Goal: Task Accomplishment & Management: Use online tool/utility

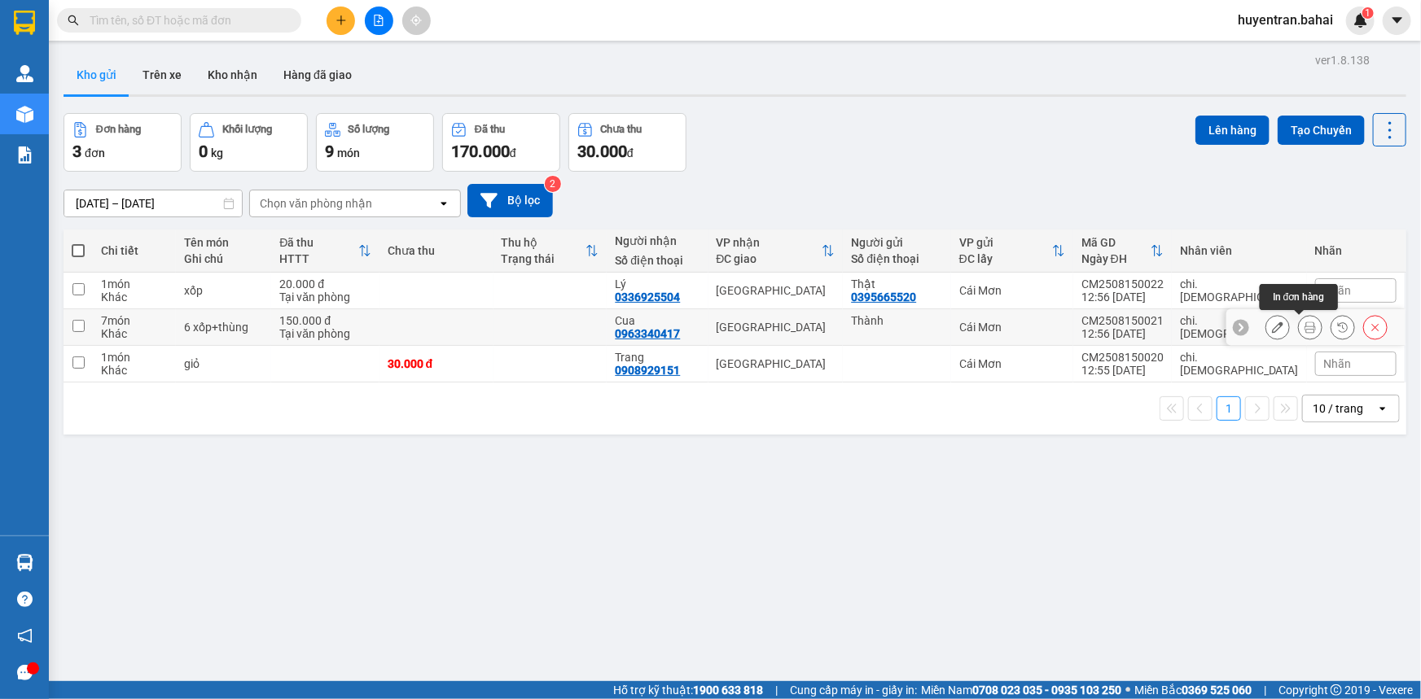
click at [1298, 317] on button at bounding box center [1309, 327] width 23 height 28
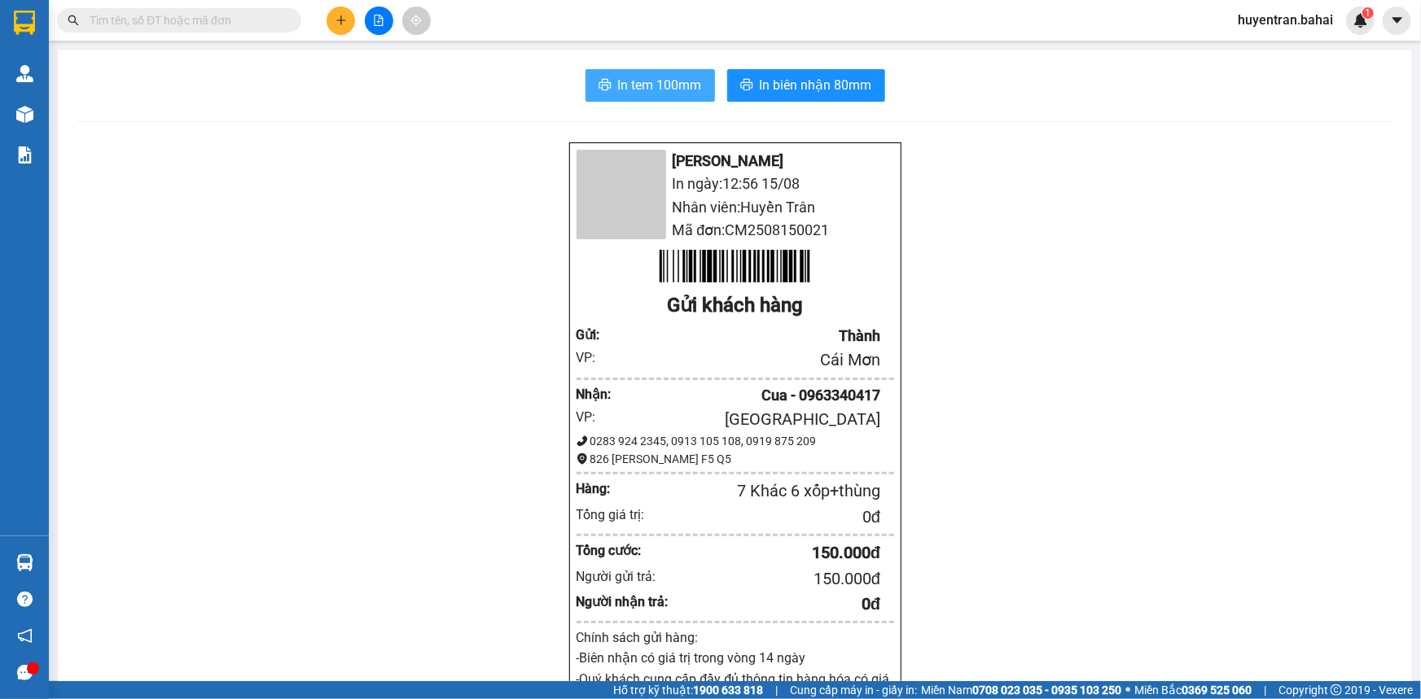
drag, startPoint x: 618, startPoint y: 85, endPoint x: 748, endPoint y: 205, distance: 176.9
click at [619, 85] on span "In tem 100mm" at bounding box center [660, 85] width 84 height 20
click at [628, 79] on span "In tem 100mm" at bounding box center [660, 85] width 84 height 20
click at [663, 92] on span "In tem 100mm" at bounding box center [660, 85] width 84 height 20
click at [647, 81] on span "In tem 100mm" at bounding box center [660, 85] width 84 height 20
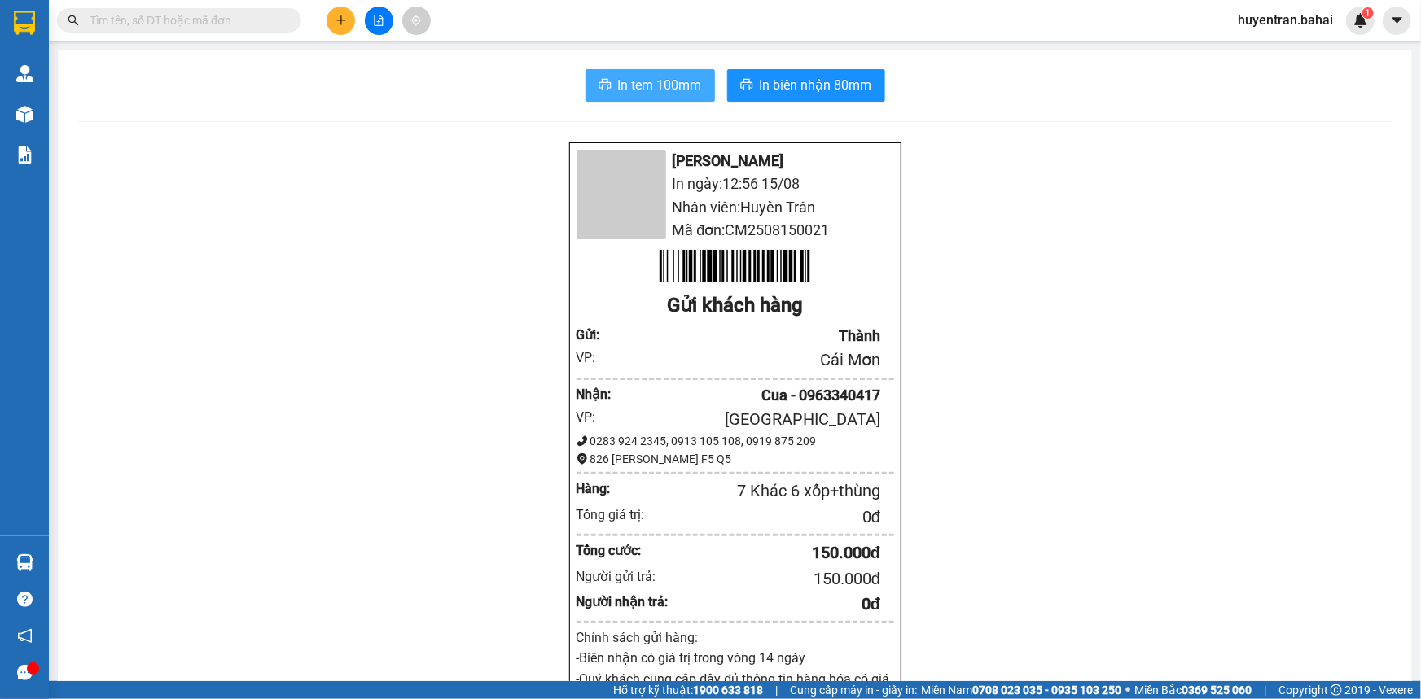
click at [659, 81] on span "In tem 100mm" at bounding box center [660, 85] width 84 height 20
click at [688, 88] on span "In tem 100mm" at bounding box center [660, 85] width 84 height 20
click at [634, 85] on span "In tem 100mm" at bounding box center [660, 85] width 84 height 20
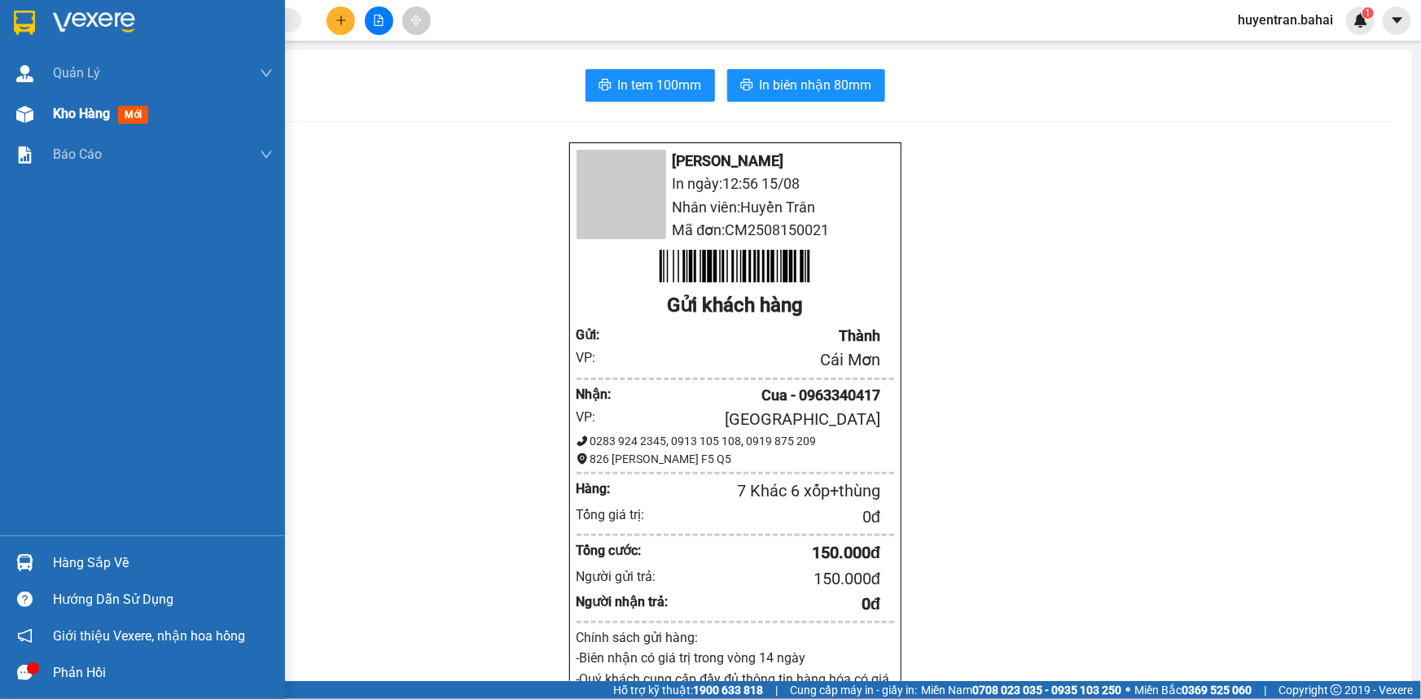
click at [116, 112] on div "Kho hàng mới" at bounding box center [104, 113] width 102 height 20
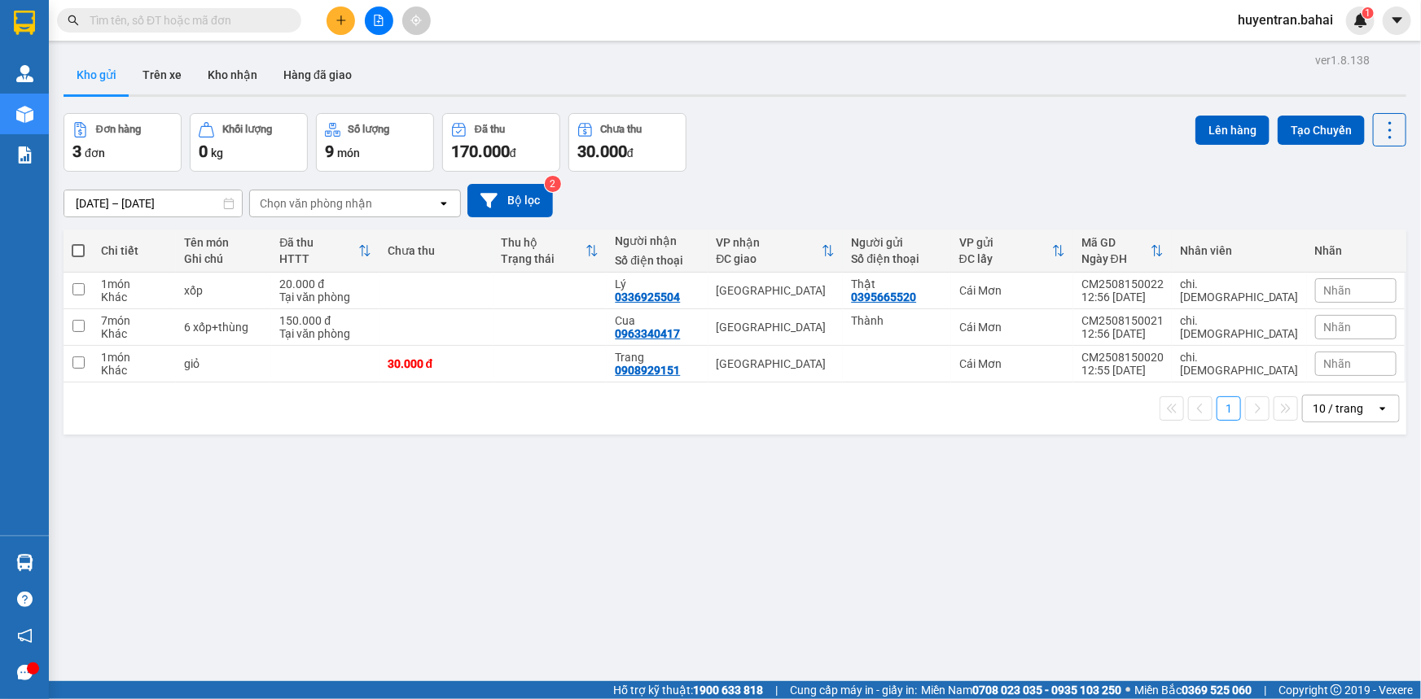
click at [74, 244] on span at bounding box center [78, 250] width 13 height 13
click at [78, 243] on input "checkbox" at bounding box center [78, 243] width 0 height 0
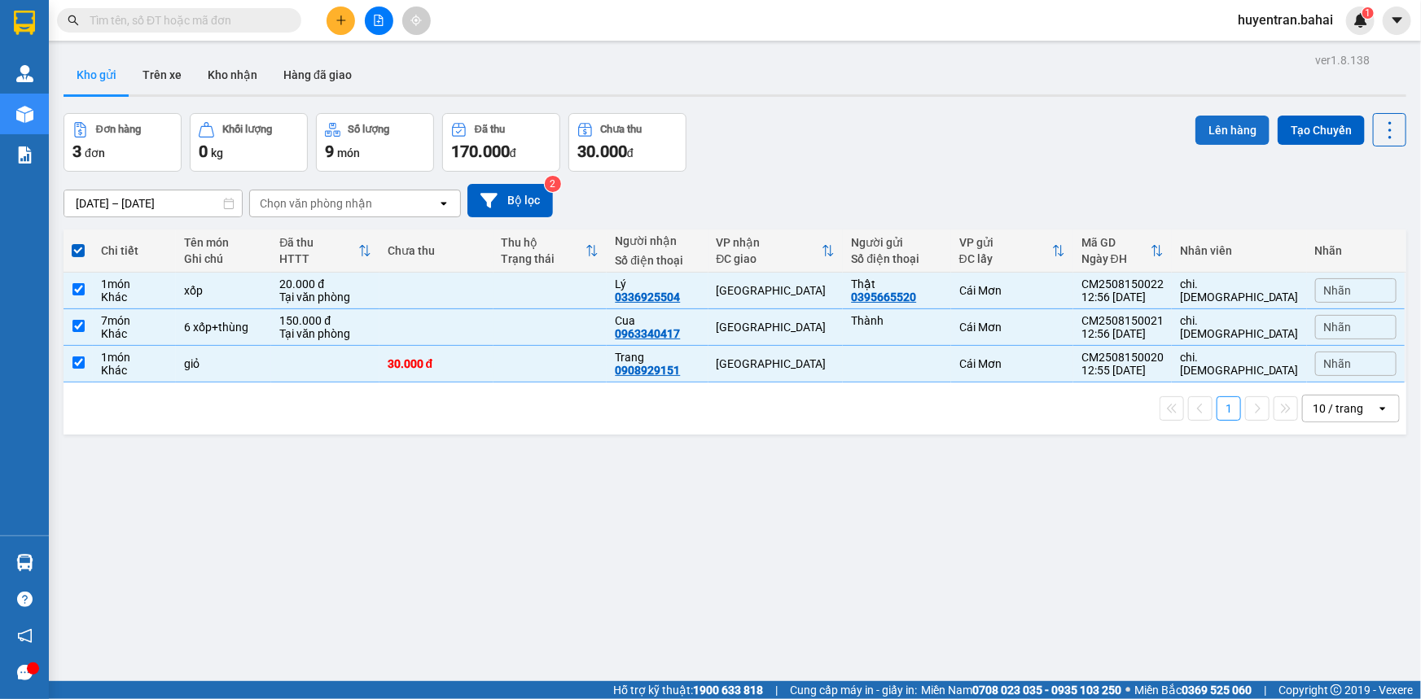
click at [1232, 129] on button "Lên hàng" at bounding box center [1232, 130] width 74 height 29
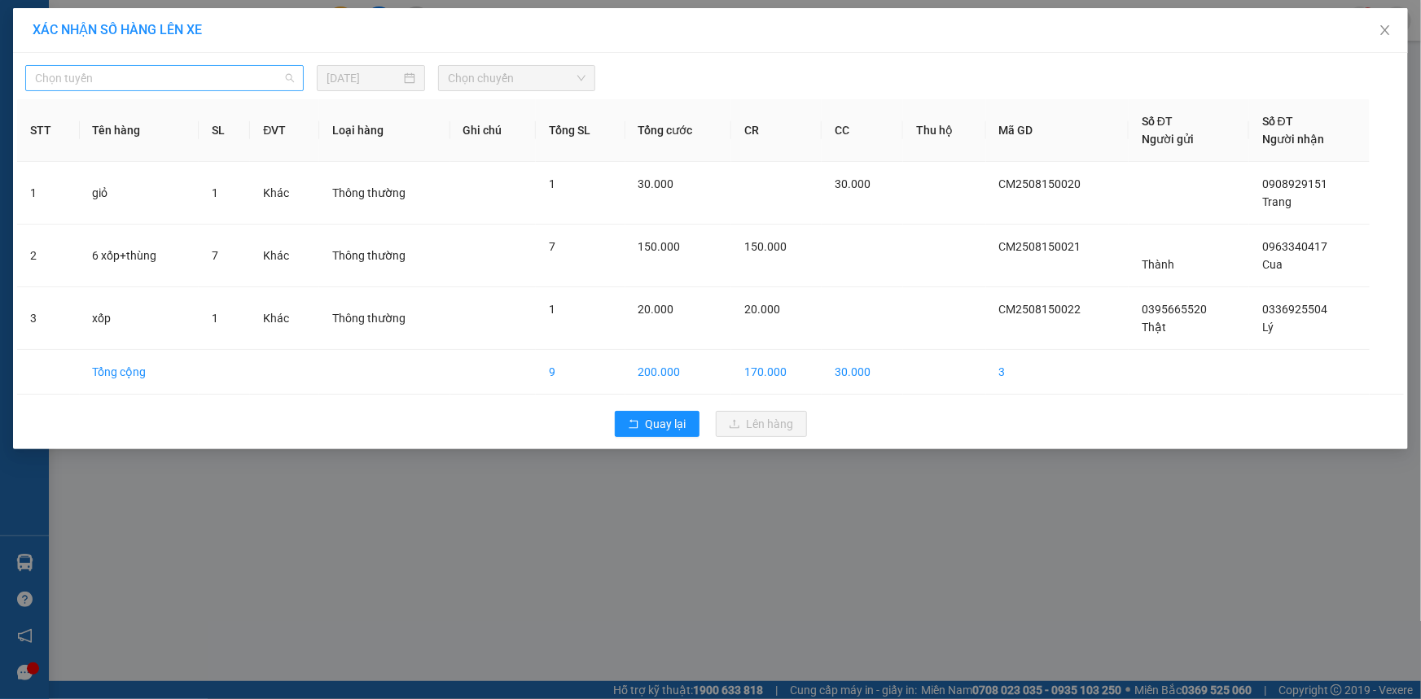
click at [198, 85] on span "Chọn tuyến" at bounding box center [164, 78] width 259 height 24
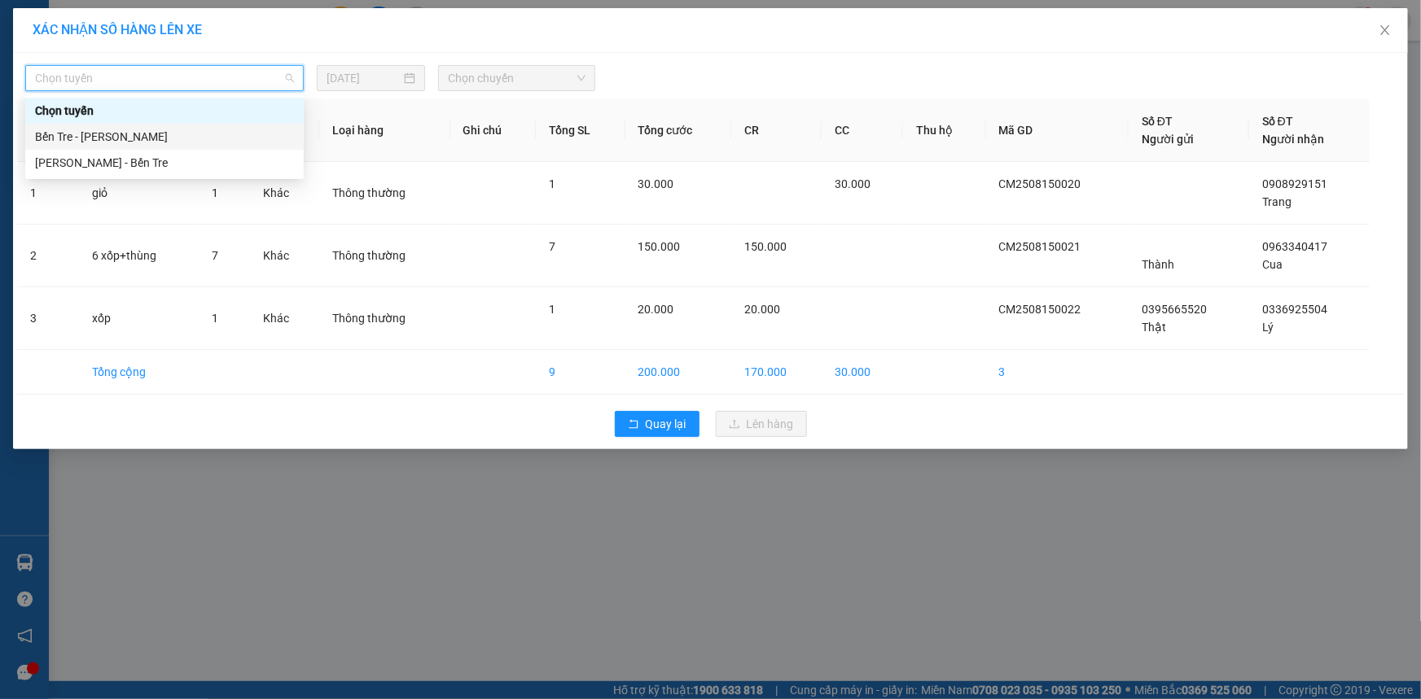
click at [195, 132] on div "Bến Tre - [PERSON_NAME]" at bounding box center [164, 137] width 259 height 18
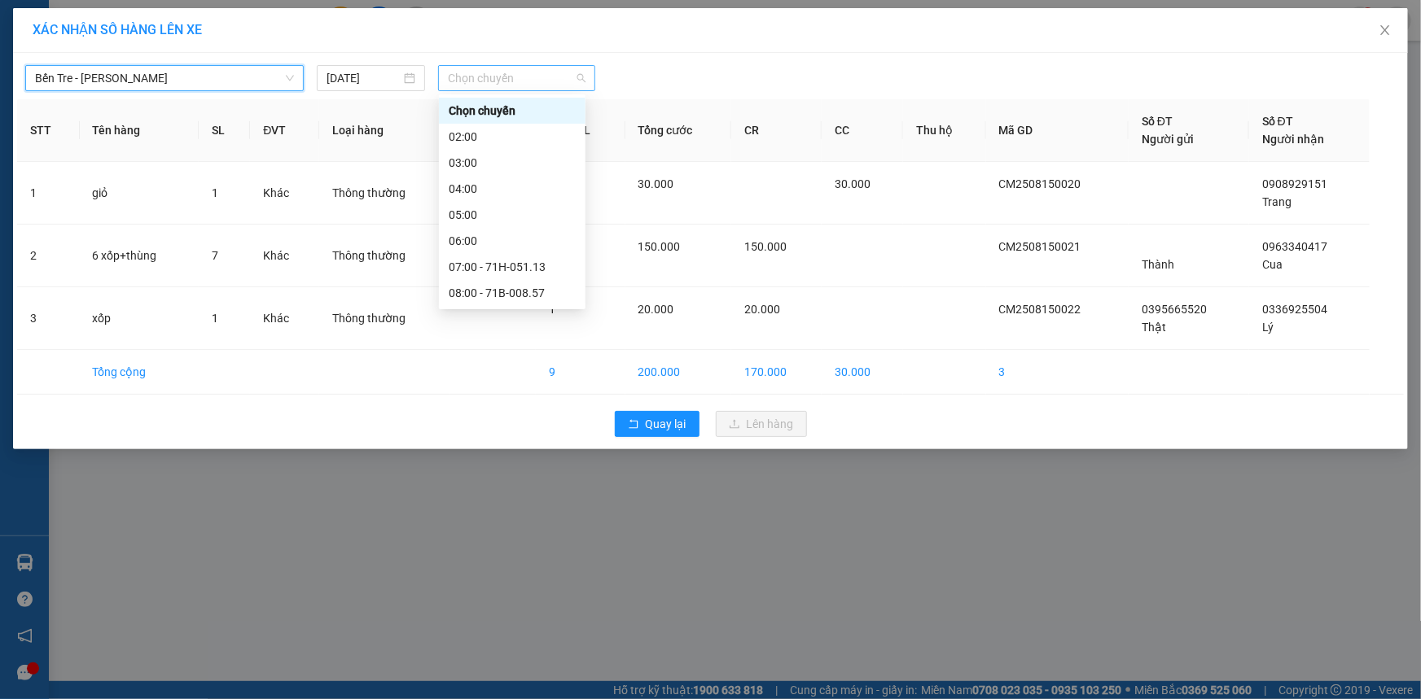
click at [584, 89] on span "Chọn chuyến" at bounding box center [517, 78] width 138 height 24
click at [484, 414] on div "13:00" at bounding box center [512, 423] width 127 height 18
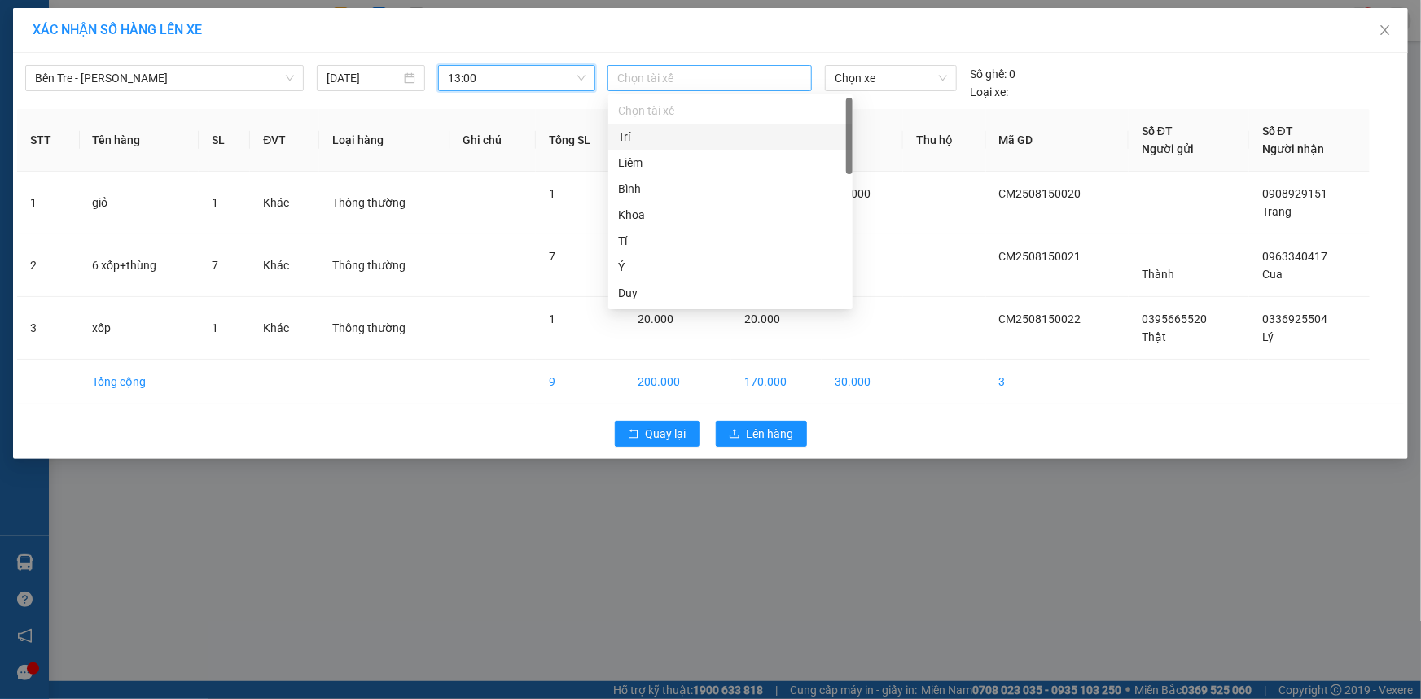
click at [670, 81] on div at bounding box center [709, 78] width 196 height 20
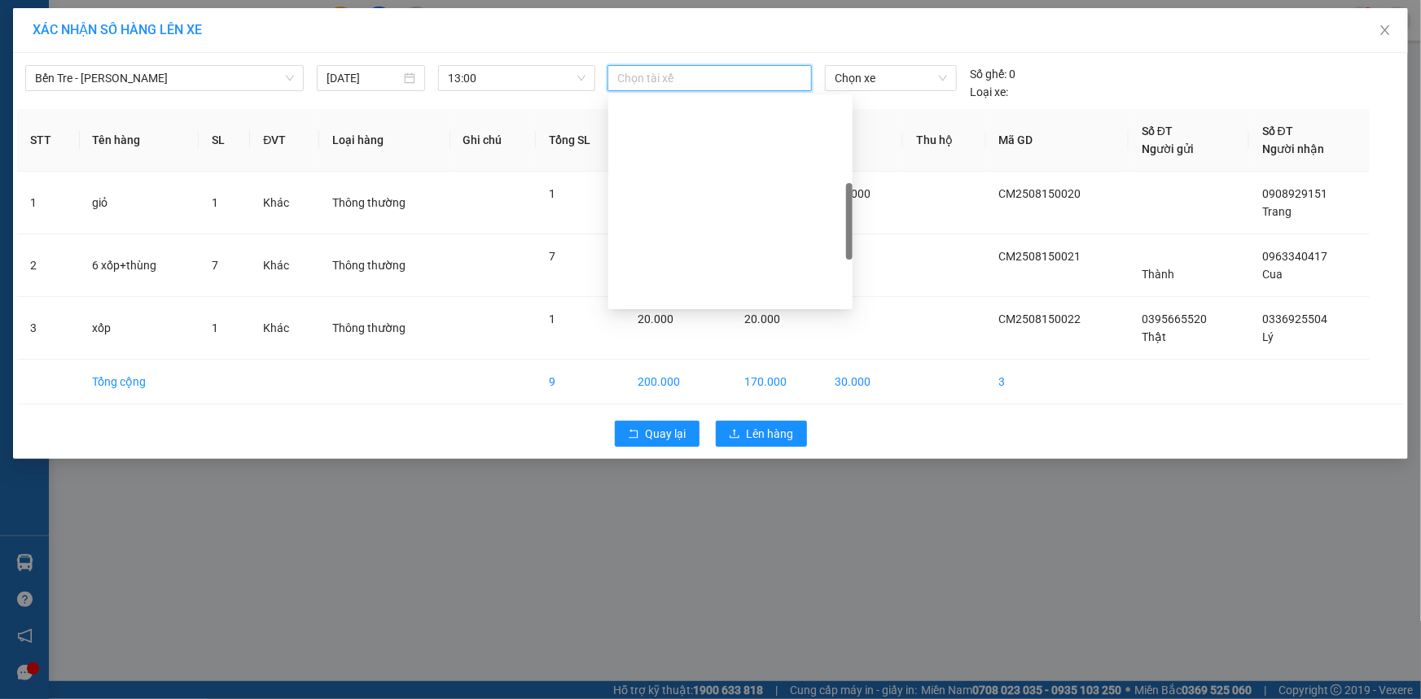
click at [675, 545] on div "Khang" at bounding box center [730, 554] width 225 height 18
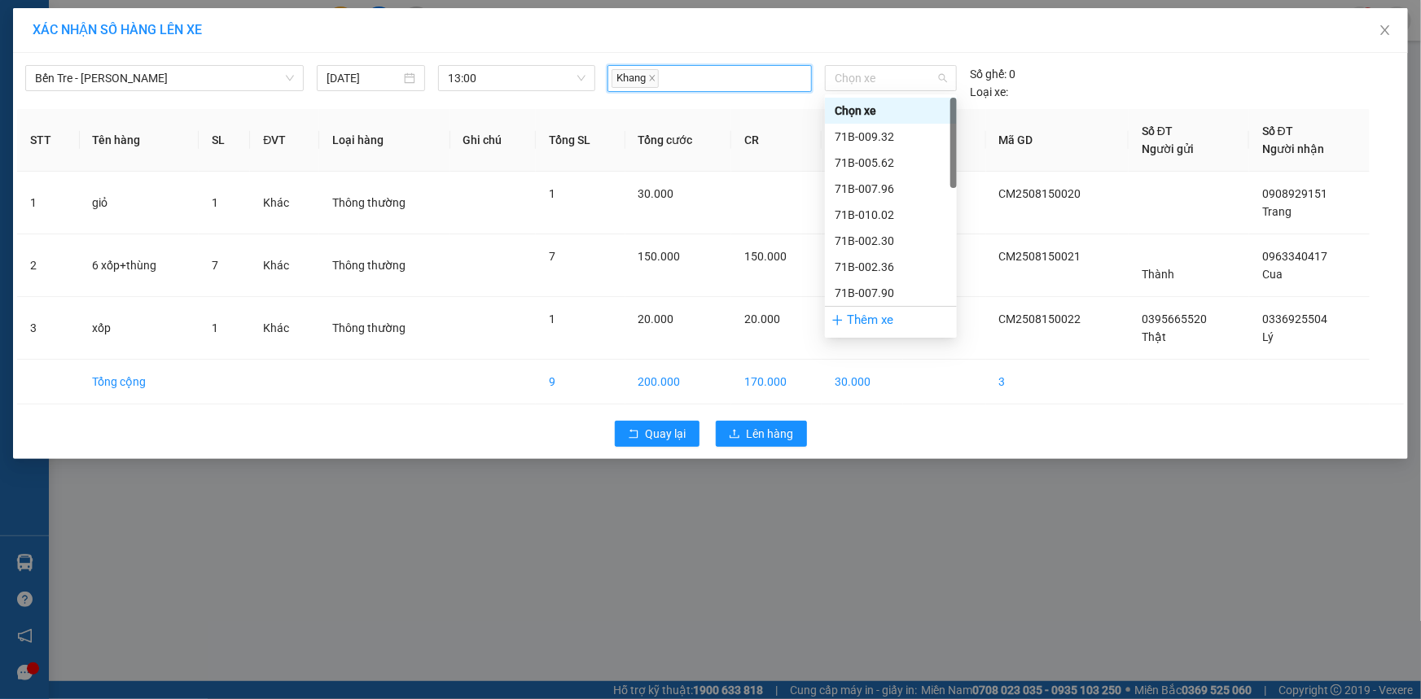
drag, startPoint x: 892, startPoint y: 81, endPoint x: 887, endPoint y: 142, distance: 60.4
click at [893, 90] on div "Chọn xe" at bounding box center [891, 78] width 132 height 26
click at [863, 293] on div "71B-007.90" at bounding box center [890, 293] width 112 height 18
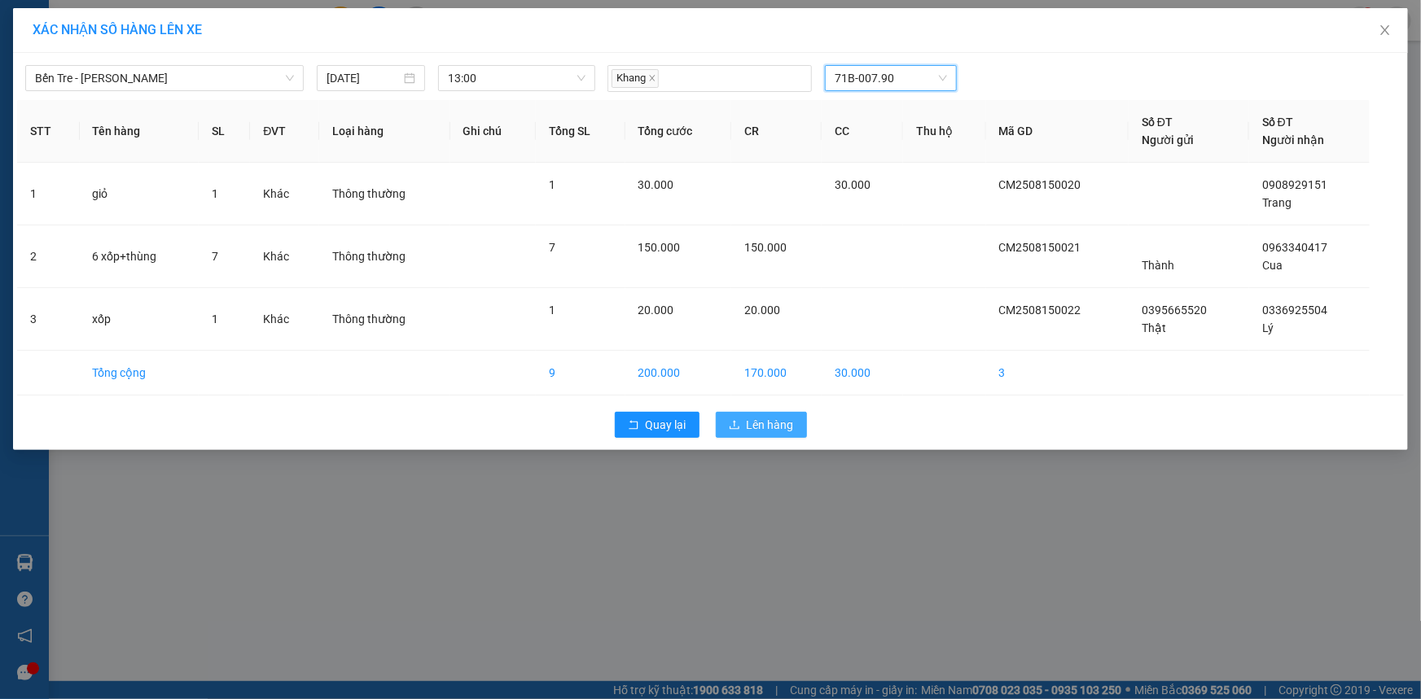
click at [756, 428] on span "Lên hàng" at bounding box center [769, 425] width 47 height 18
